Goal: Task Accomplishment & Management: Use online tool/utility

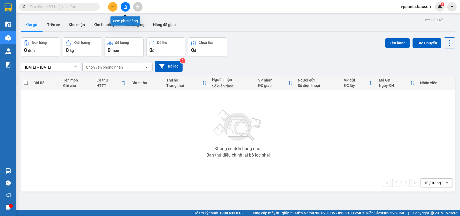
click at [125, 5] on icon "file-add" at bounding box center [125, 7] width 3 height 4
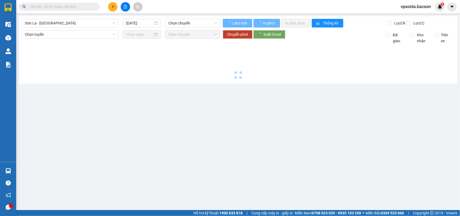
type input "[DATE]"
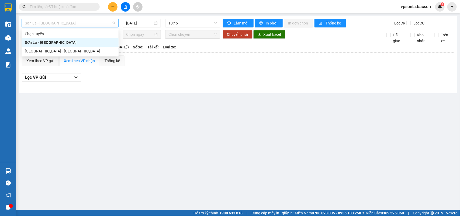
click at [76, 22] on span "Sơn La - [GEOGRAPHIC_DATA]" at bounding box center [70, 23] width 90 height 8
click at [36, 52] on div "[GEOGRAPHIC_DATA] - [GEOGRAPHIC_DATA]" at bounding box center [70, 51] width 90 height 6
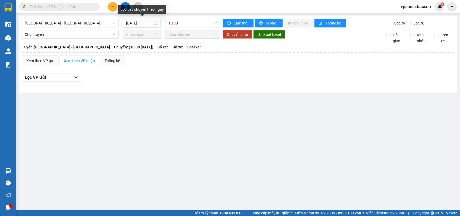
click at [157, 24] on div "[DATE]" at bounding box center [142, 23] width 32 height 6
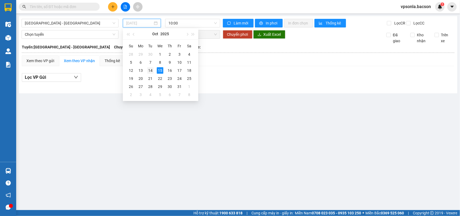
click at [151, 69] on div "14" at bounding box center [150, 70] width 6 height 6
type input "[DATE]"
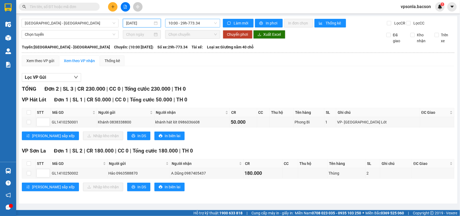
click at [214, 22] on span "10:00 - 29h-773.34" at bounding box center [192, 23] width 48 height 8
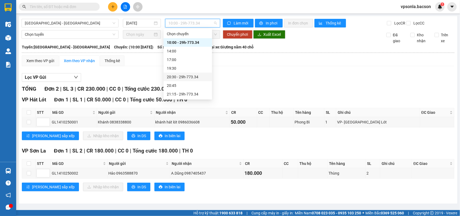
scroll to position [17, 0]
click at [179, 95] on div "23:00 - 29h-773.34" at bounding box center [188, 95] width 42 height 6
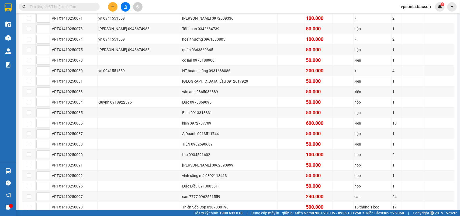
scroll to position [761, 0]
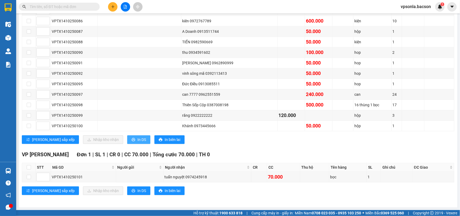
click at [137, 138] on span "In DS" at bounding box center [141, 140] width 9 height 6
